Goal: Information Seeking & Learning: Learn about a topic

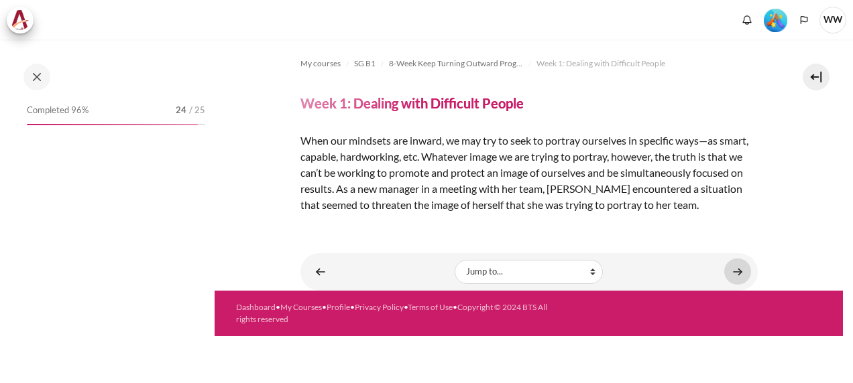
scroll to position [1599, 0]
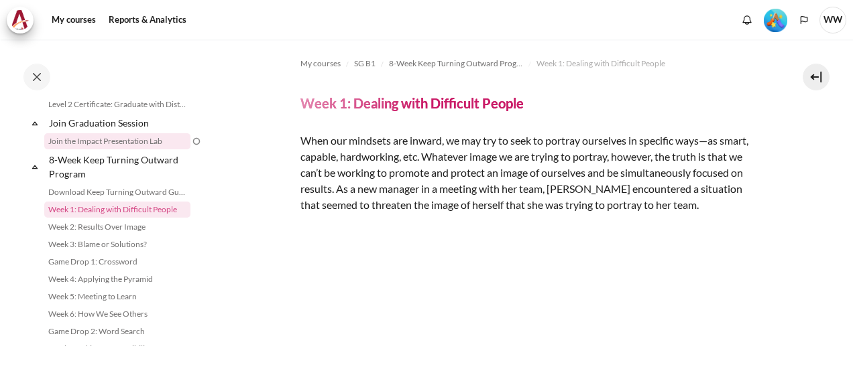
click at [143, 149] on link "Join the Impact Presentation Lab" at bounding box center [117, 141] width 146 height 16
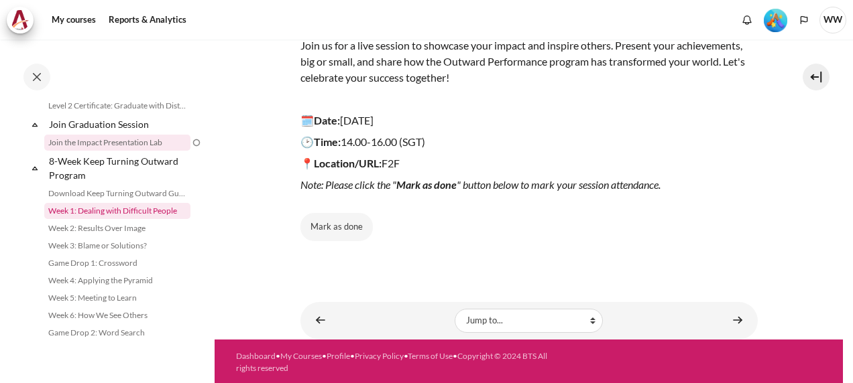
scroll to position [1642, 0]
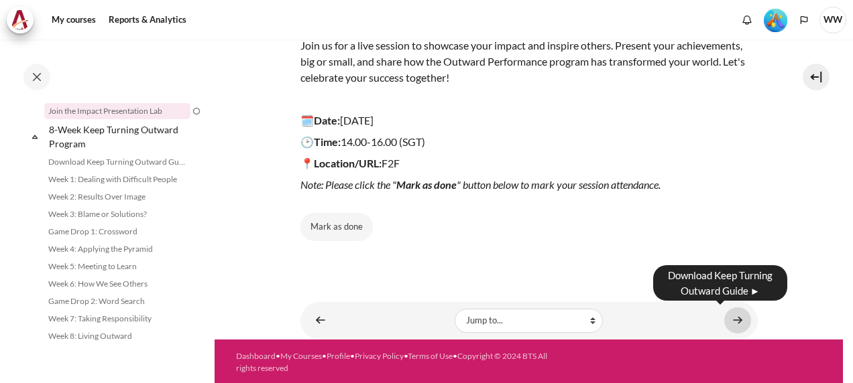
click at [724, 322] on link "Content" at bounding box center [737, 321] width 27 height 26
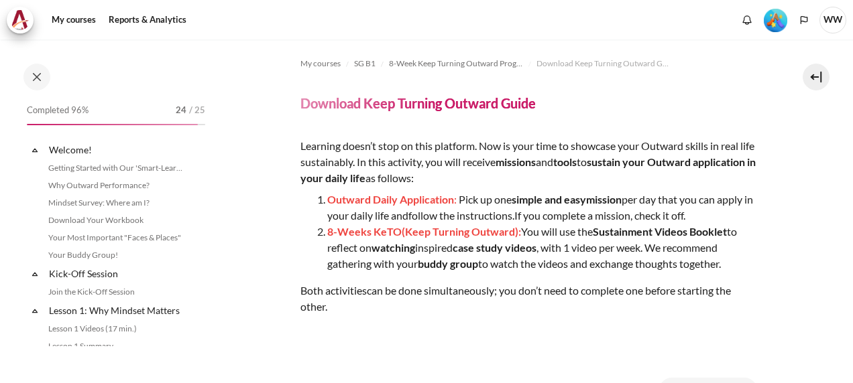
scroll to position [1581, 0]
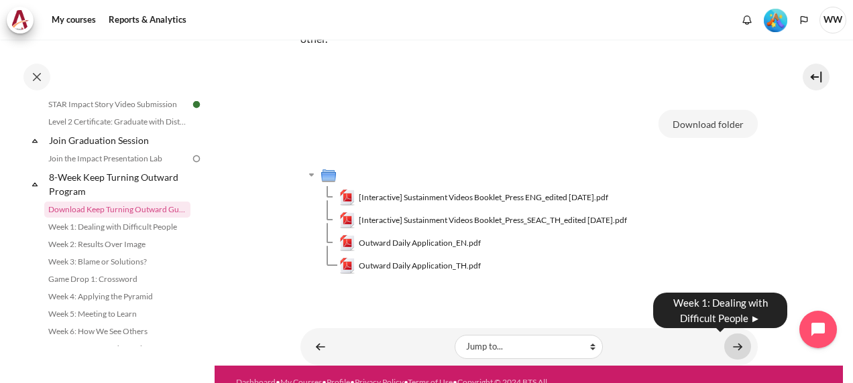
click at [729, 345] on link "Content" at bounding box center [737, 347] width 27 height 26
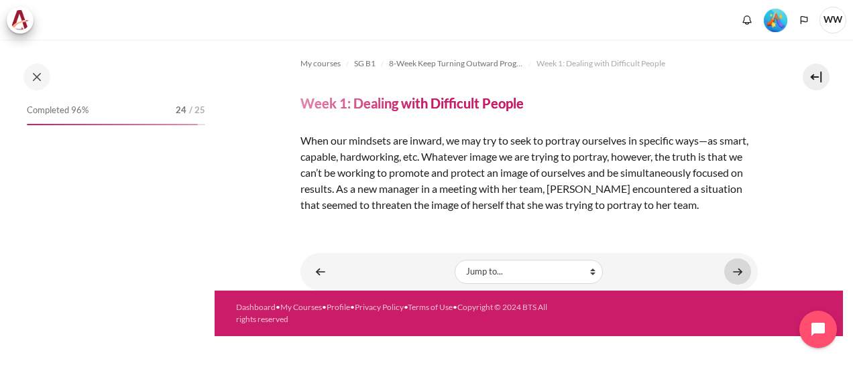
click at [739, 267] on link "Content" at bounding box center [737, 272] width 27 height 26
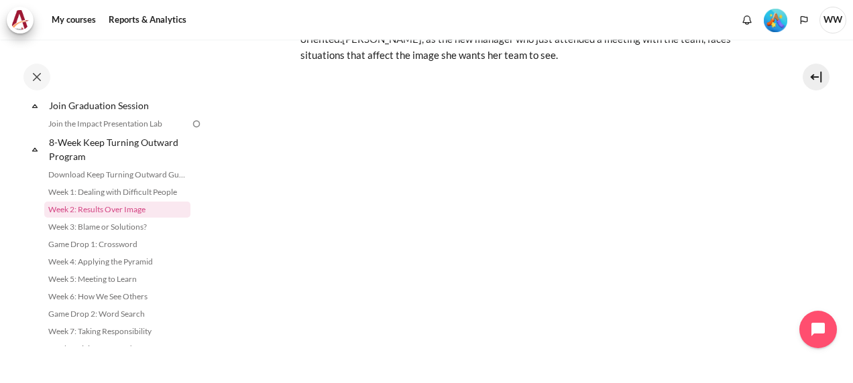
scroll to position [220, 0]
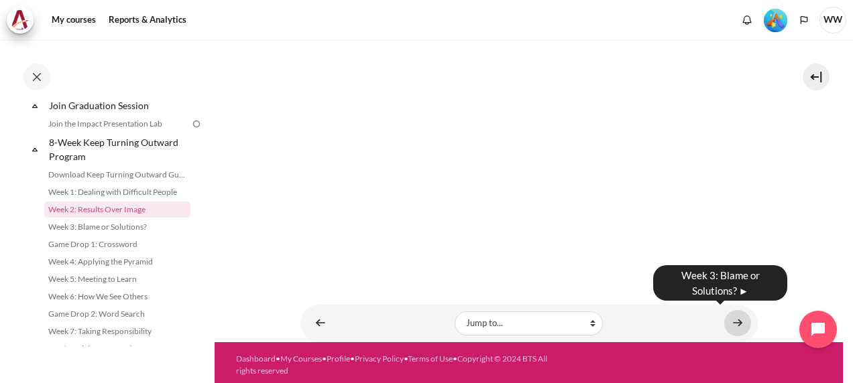
click at [731, 319] on link "Content" at bounding box center [737, 323] width 27 height 26
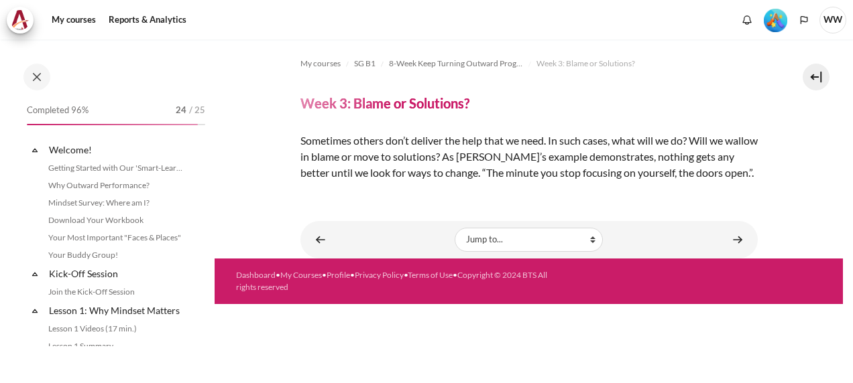
scroll to position [1634, 0]
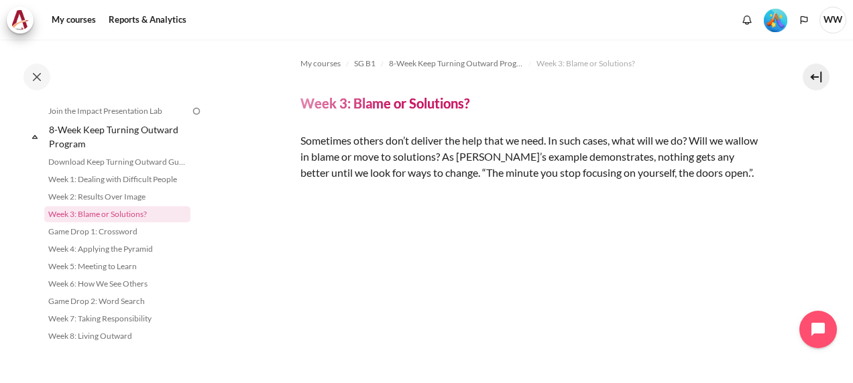
click at [743, 239] on div "Content" at bounding box center [528, 294] width 457 height 186
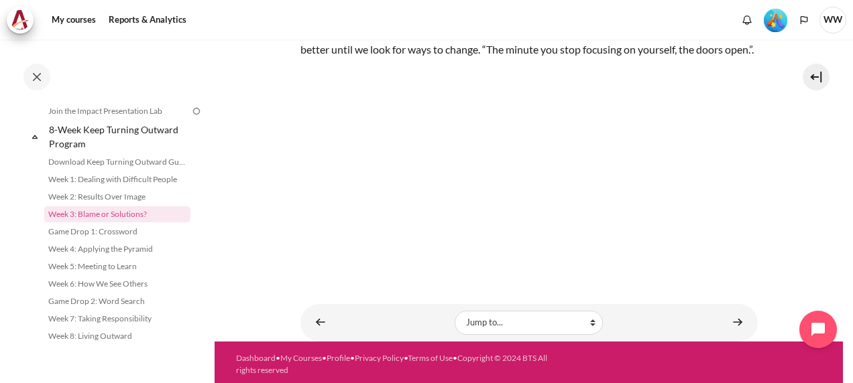
scroll to position [124, 0]
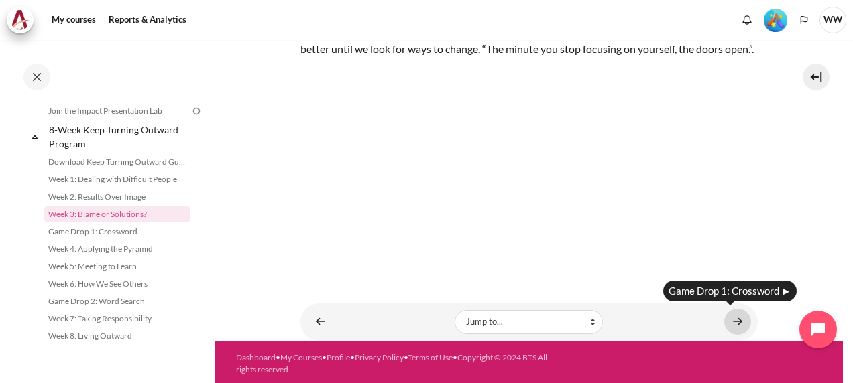
drag, startPoint x: 729, startPoint y: 320, endPoint x: 718, endPoint y: 308, distance: 16.6
click at [729, 320] on link "Content" at bounding box center [737, 322] width 27 height 26
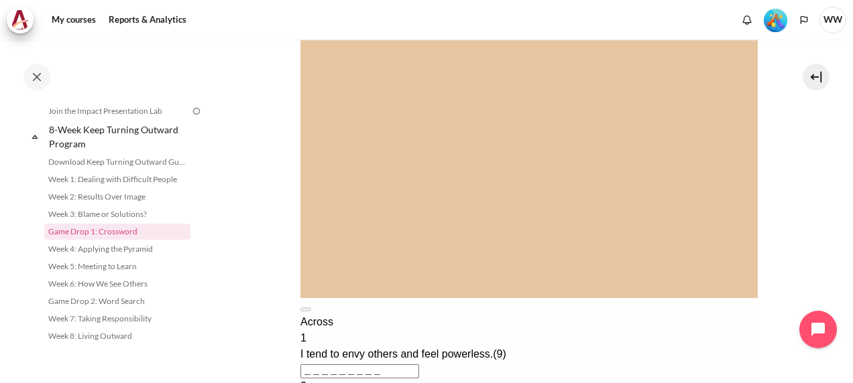
scroll to position [67, 0]
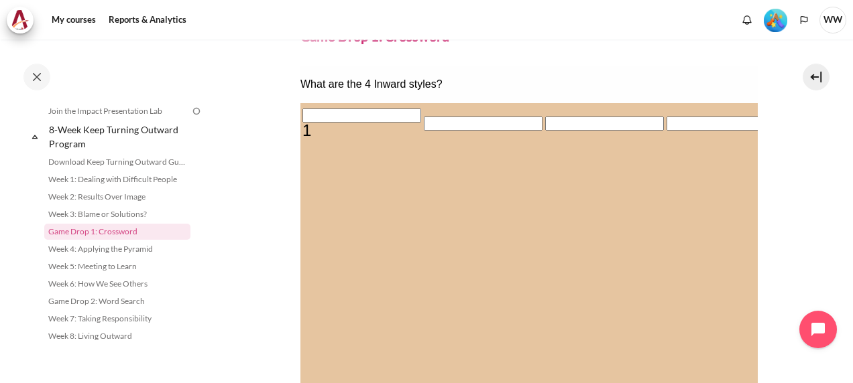
click at [310, 123] on input "Crossword grid. Use arrow keys to navigate and keyboard to enter characters. Us…" at bounding box center [361, 116] width 119 height 14
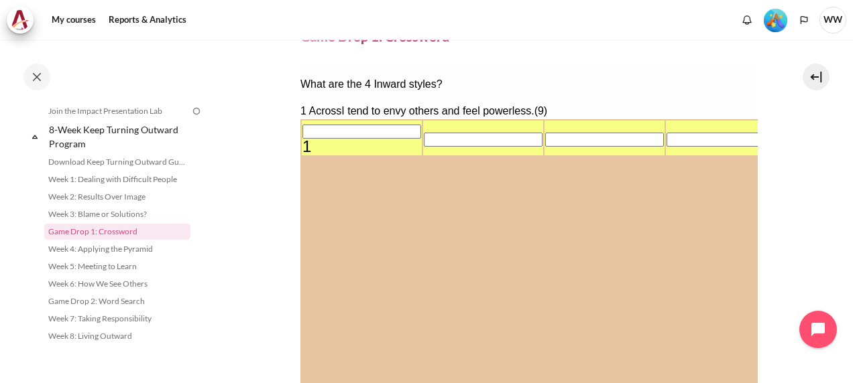
type input "[DEMOGRAPHIC_DATA]"
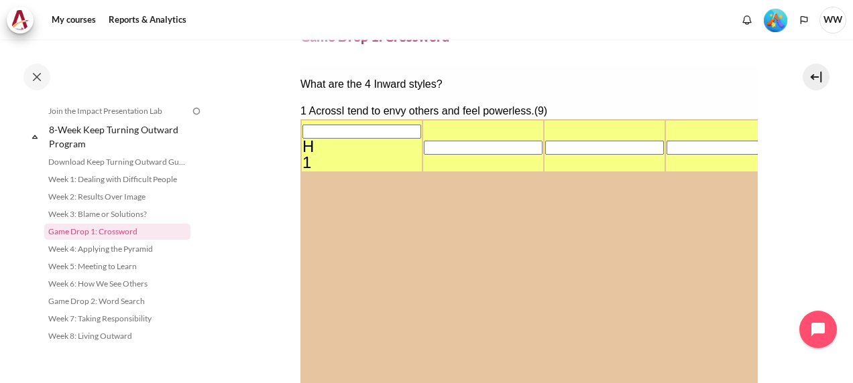
type input "[DEMOGRAPHIC_DATA]"
type input "HEL＿＿＿＿＿＿"
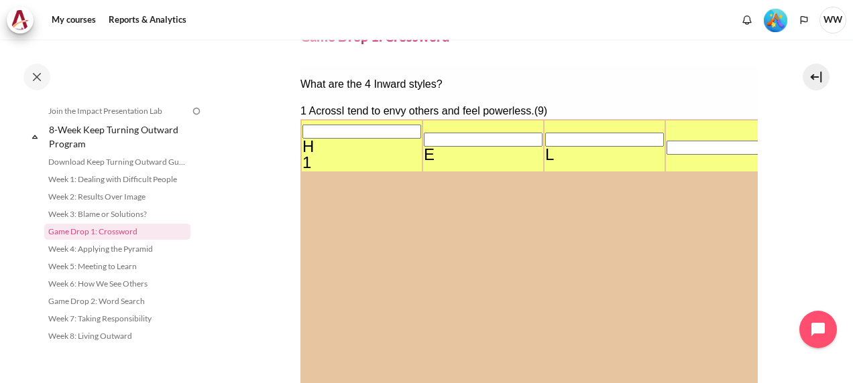
type input "HELP＿＿＿＿＿"
type input "HELPL＿＿＿＿"
type input "HELPLE＿＿＿"
type input "HELPLES＿＿"
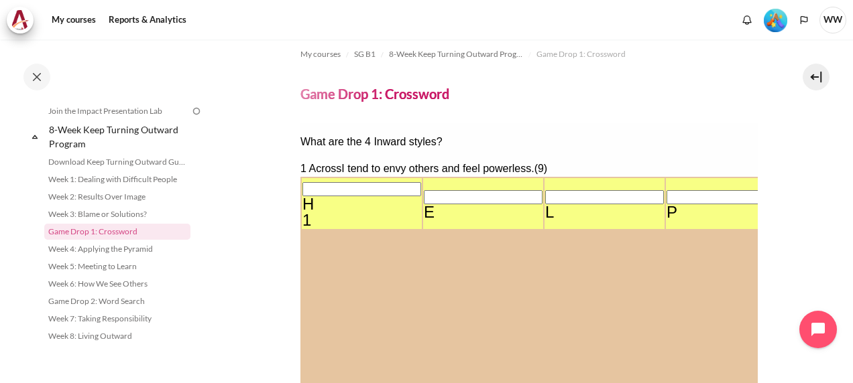
scroll to position [0, 0]
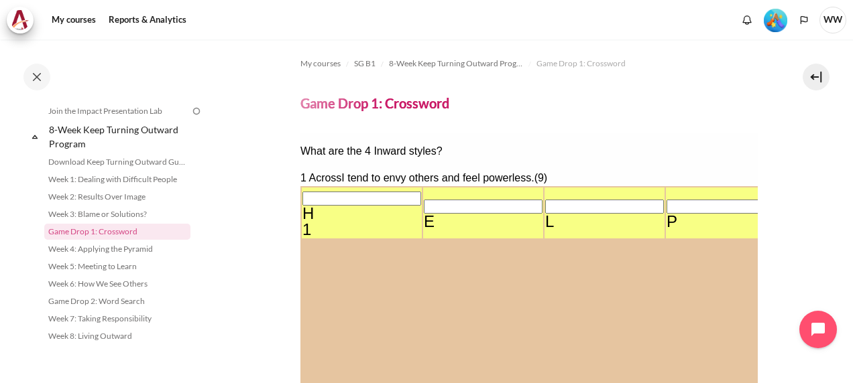
click at [315, 206] on div "H" at bounding box center [361, 214] width 119 height 16
drag, startPoint x: 325, startPoint y: 200, endPoint x: 382, endPoint y: 196, distance: 57.1
click at [330, 199] on input "Row 1, Column 1. 1 Across. I tend to envy others and feel powerless., Letter 1 …" at bounding box center [361, 199] width 119 height 14
type input "＿ELPLESS＿"
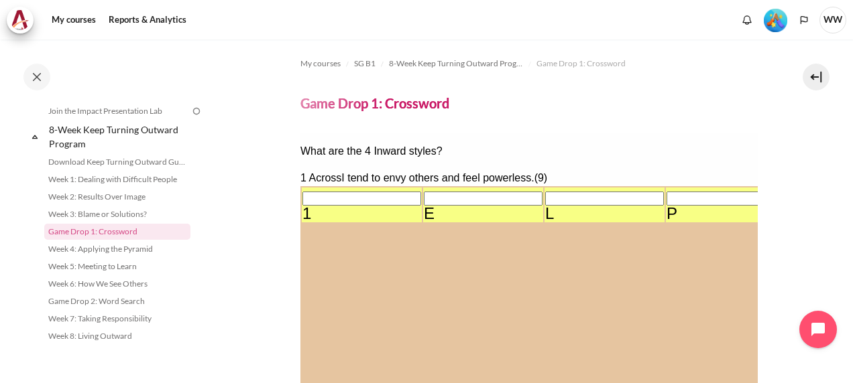
type input "PELPLESS＿"
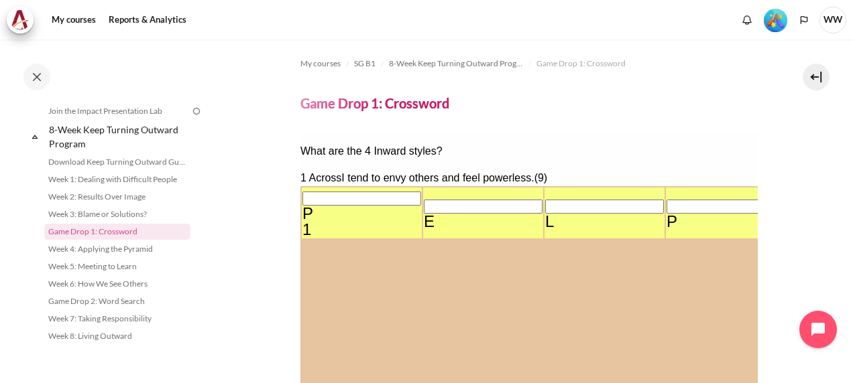
type input "POLPLESS＿"
type input "POWPLESS＿"
type input "POWELESS＿"
type input "POWERESS＿"
type input "POWERLSS＿"
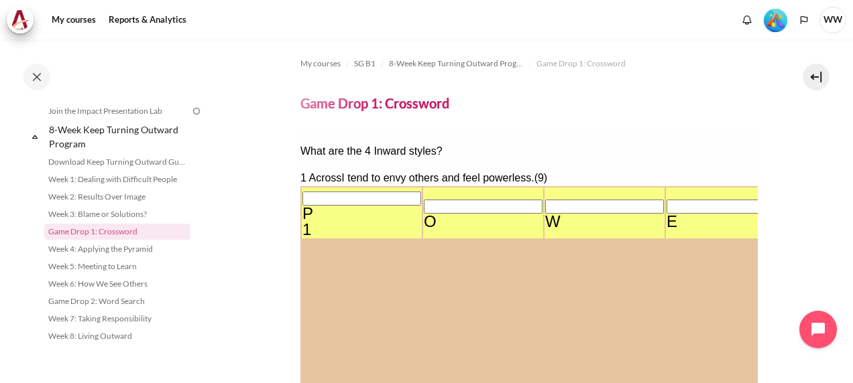
type input "POWERLES＿"
type input "POWERLESS"
type input "[DEMOGRAPHIC_DATA]"
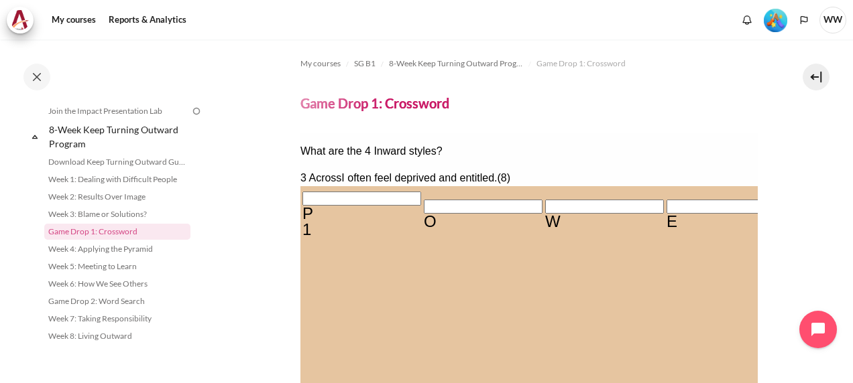
type input "E＿＿＿＿＿＿＿"
type input "EN＿＿＿＿＿＿"
type input "ENT＿＿＿＿＿"
type input "S＿T＿＿＿＿＿＿＿＿＿＿＿"
type input "ENTI＿＿＿＿"
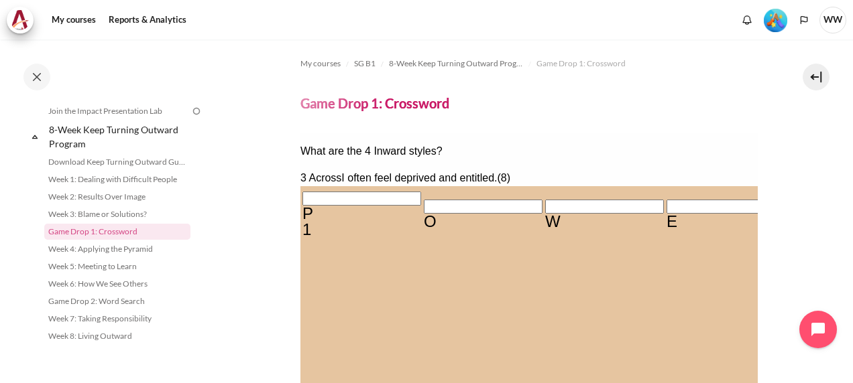
type input "ENTIT＿＿＿"
type input "ENTITL＿＿"
type input "ENTITLE＿"
type input "ENTITLED"
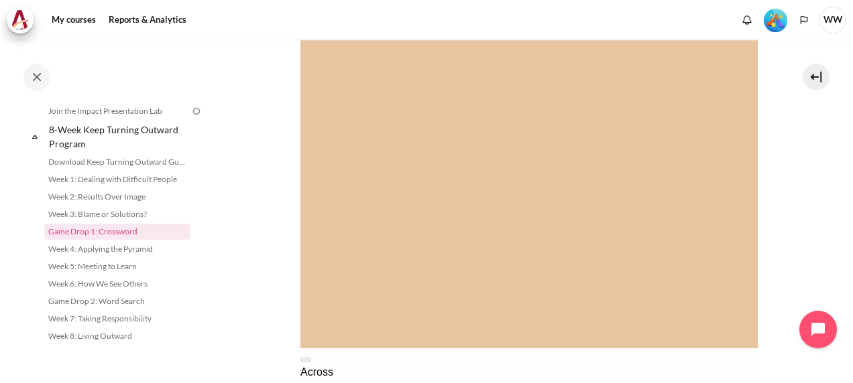
scroll to position [134, 0]
